Goal: Information Seeking & Learning: Learn about a topic

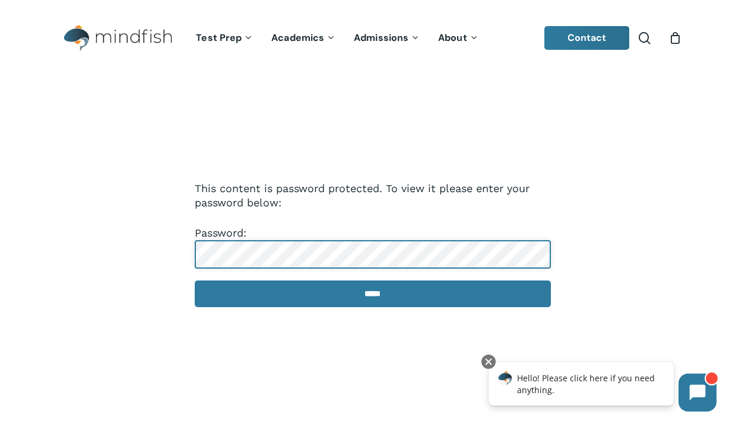
click at [195, 281] on input "*****" at bounding box center [373, 294] width 356 height 27
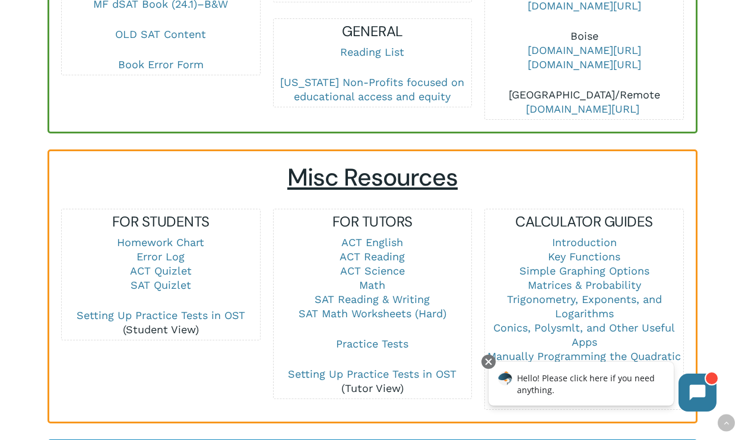
scroll to position [744, 0]
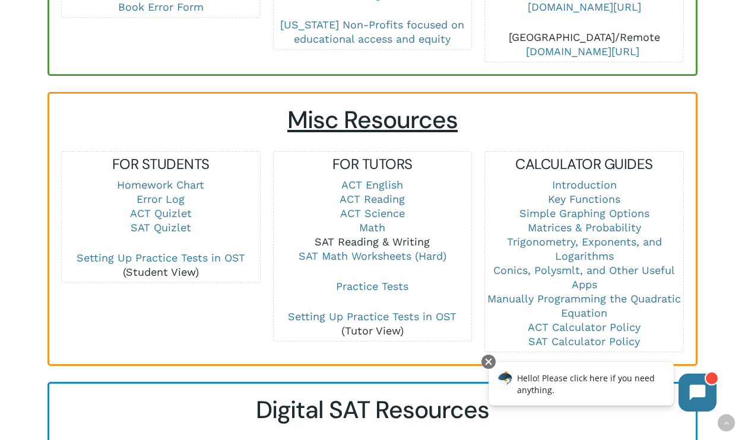
click at [365, 236] on link "SAT Reading & Writing" at bounding box center [372, 242] width 115 height 12
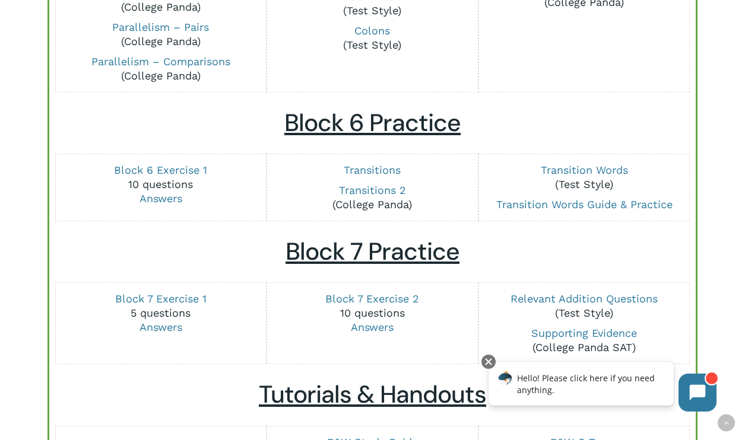
scroll to position [1496, 0]
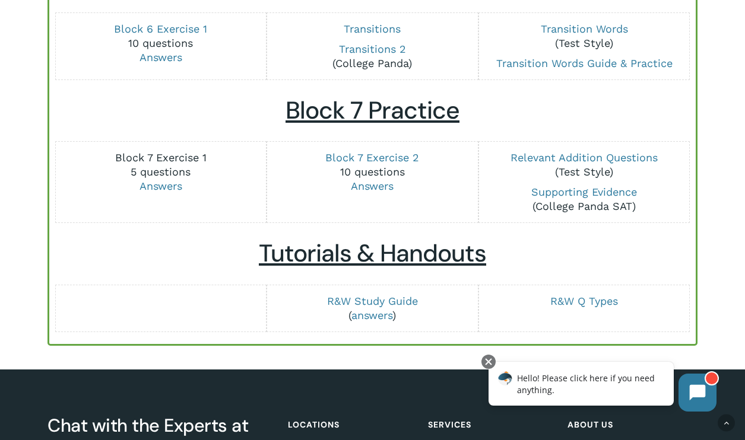
click at [173, 164] on link "Block 7 Exercise 1" at bounding box center [160, 157] width 91 height 12
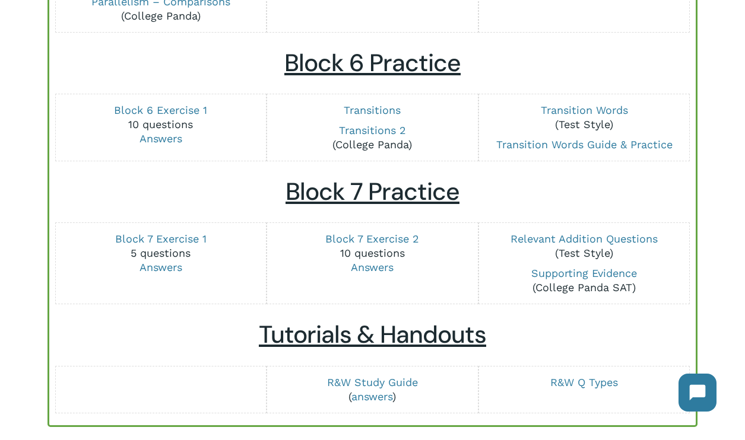
scroll to position [1400, 0]
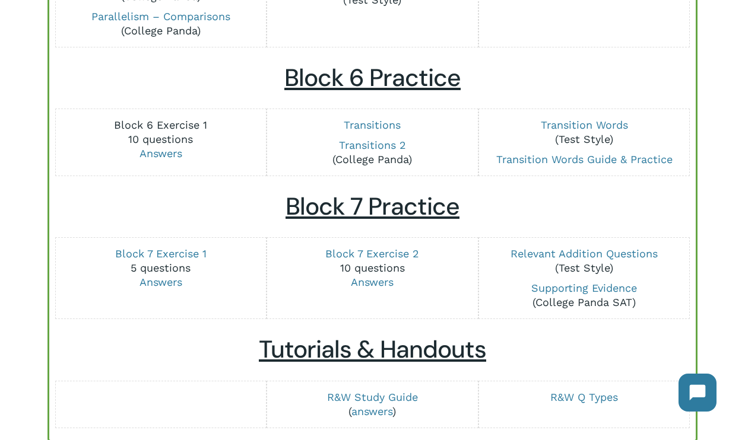
click at [169, 131] on link "Block 6 Exercise 1" at bounding box center [160, 125] width 93 height 12
click at [388, 131] on link "Transitions" at bounding box center [372, 125] width 57 height 12
click at [166, 131] on link "Block 6 Exercise 1" at bounding box center [160, 125] width 93 height 12
